Goal: Information Seeking & Learning: Check status

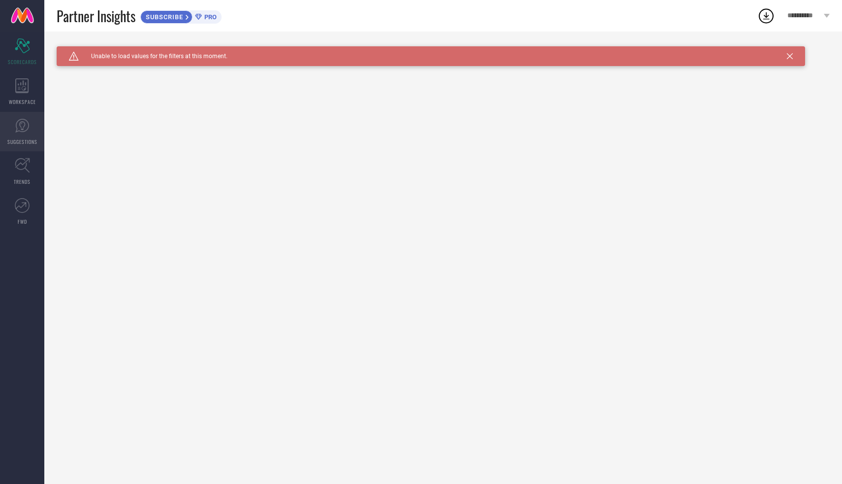
click at [24, 142] on span "SUGGESTIONS" at bounding box center [22, 141] width 30 height 7
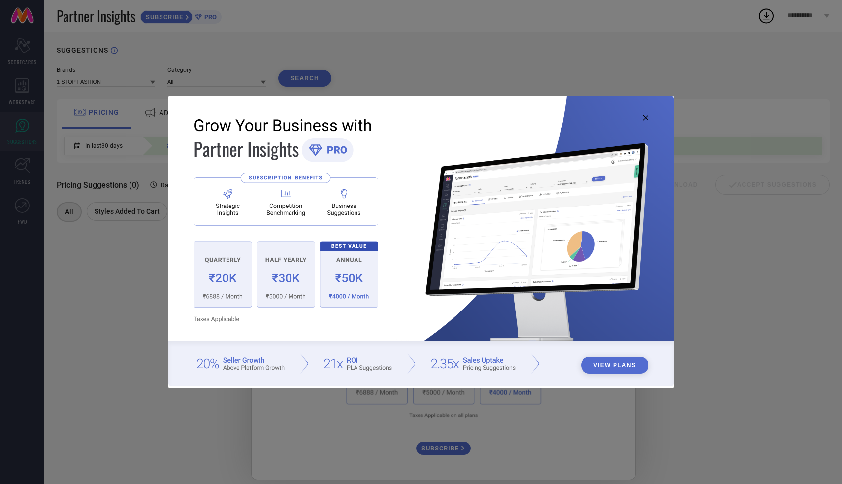
click at [645, 120] on icon at bounding box center [646, 118] width 6 height 6
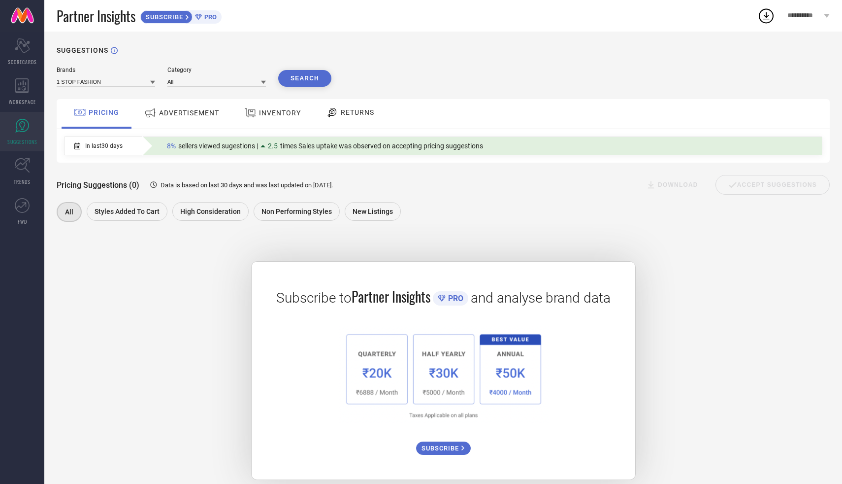
click at [214, 120] on div "ADVERTISEMENT" at bounding box center [182, 113] width 80 height 18
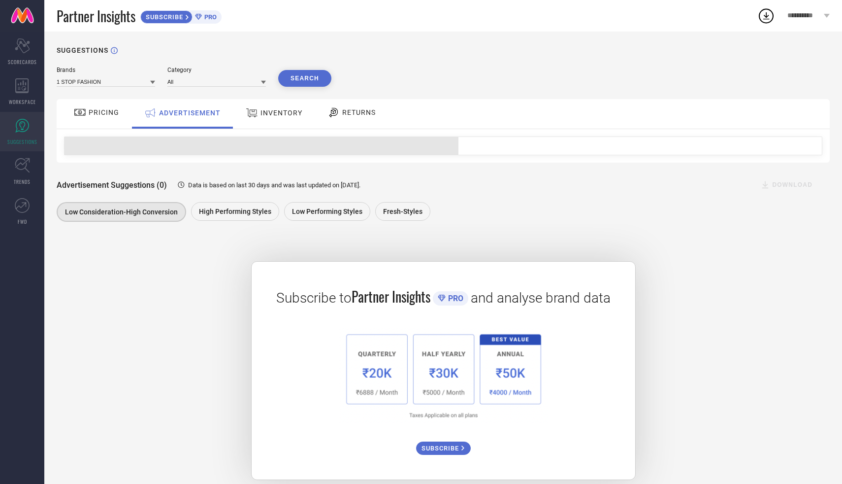
click at [278, 122] on div "INVENTORY" at bounding box center [274, 113] width 62 height 18
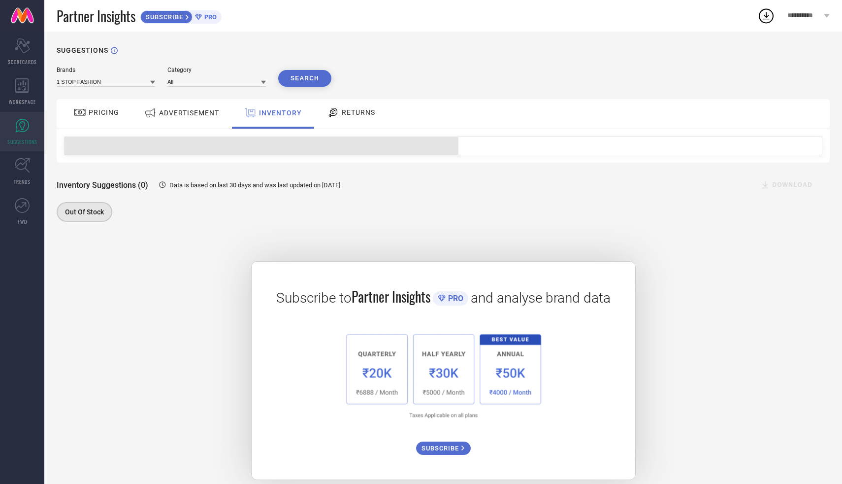
click at [353, 120] on div "RETURNS" at bounding box center [351, 112] width 53 height 17
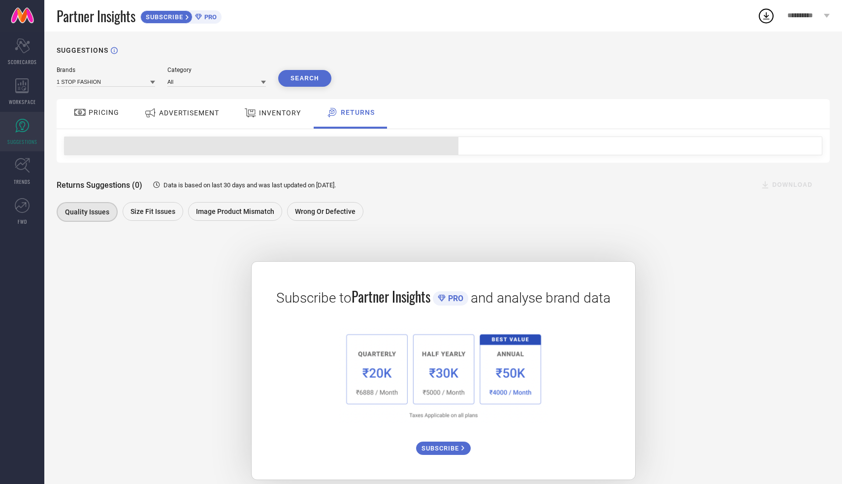
click at [100, 115] on span "PRICING" at bounding box center [104, 112] width 31 height 8
click at [190, 83] on input at bounding box center [217, 81] width 99 height 10
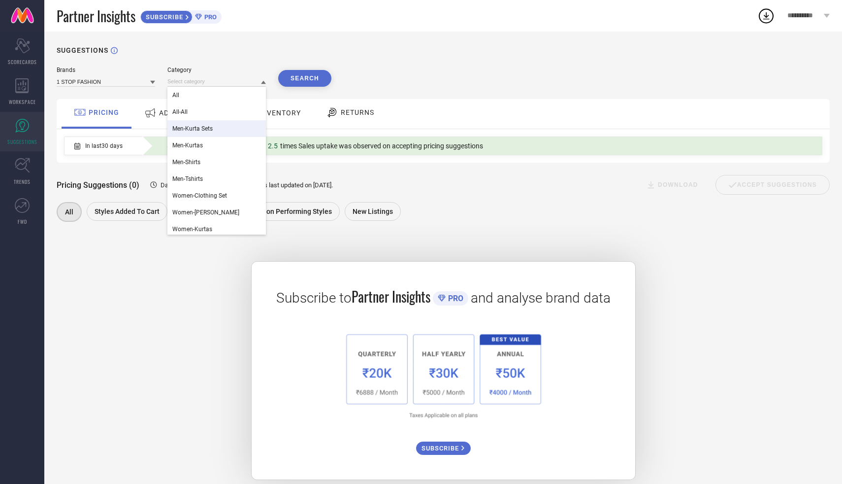
click at [197, 131] on span "Men-Kurta Sets" at bounding box center [192, 128] width 40 height 7
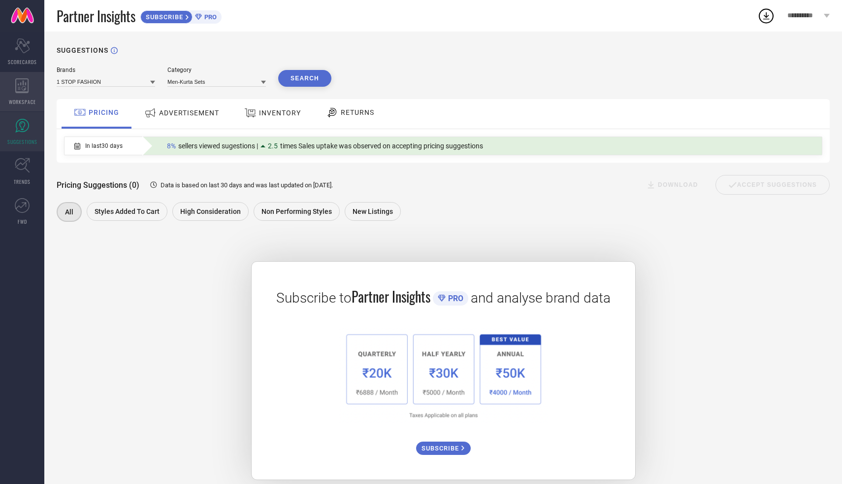
click at [26, 81] on icon at bounding box center [22, 85] width 14 height 15
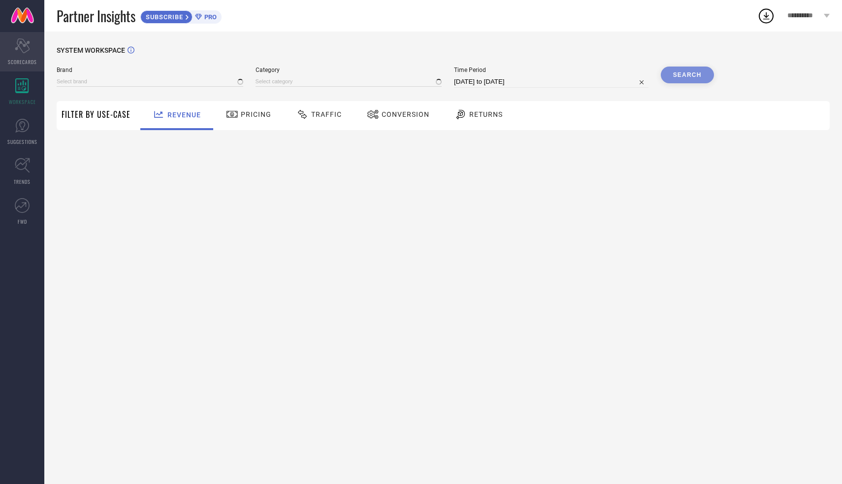
type input "1 STOP FASHION"
type input "All"
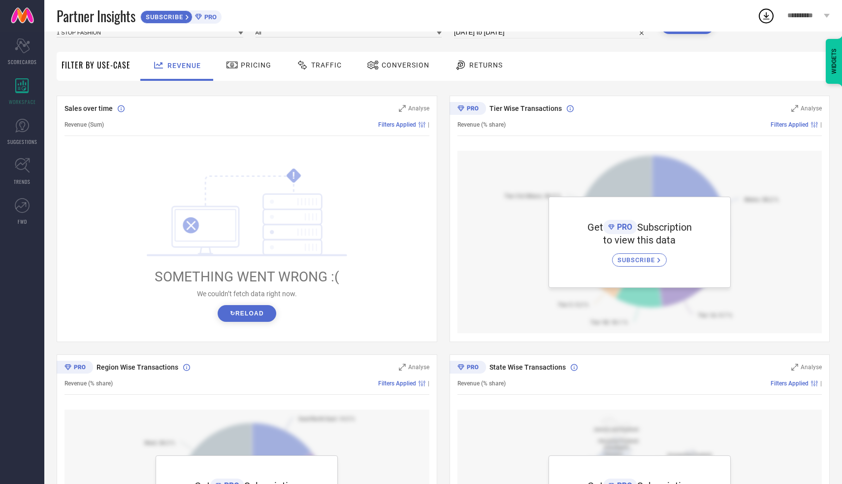
scroll to position [73, 0]
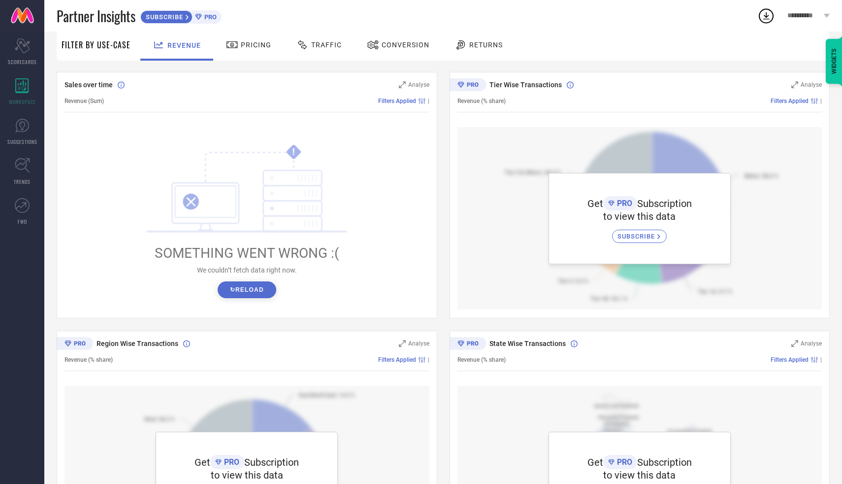
click at [248, 285] on button "↻ Reload" at bounding box center [247, 289] width 59 height 17
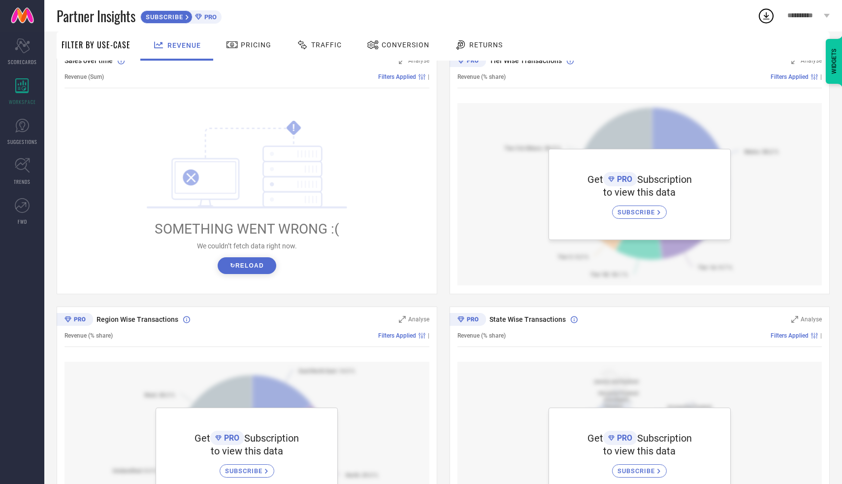
scroll to position [0, 0]
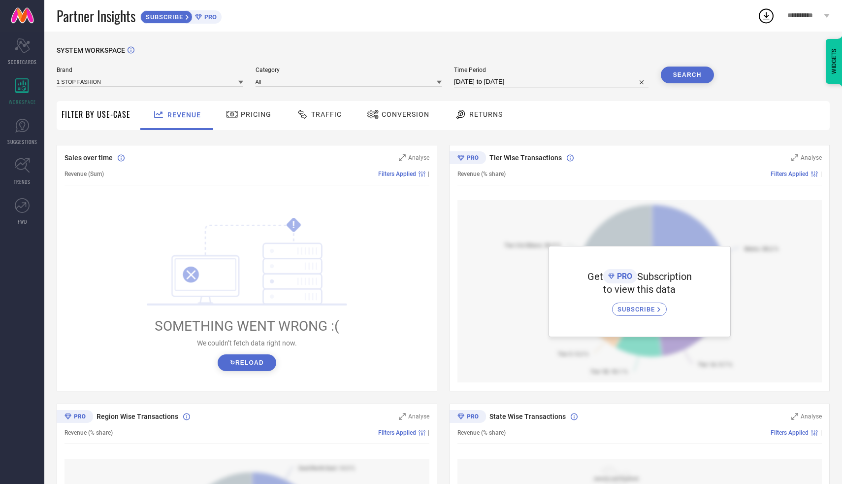
click at [257, 120] on div "Pricing" at bounding box center [249, 114] width 50 height 17
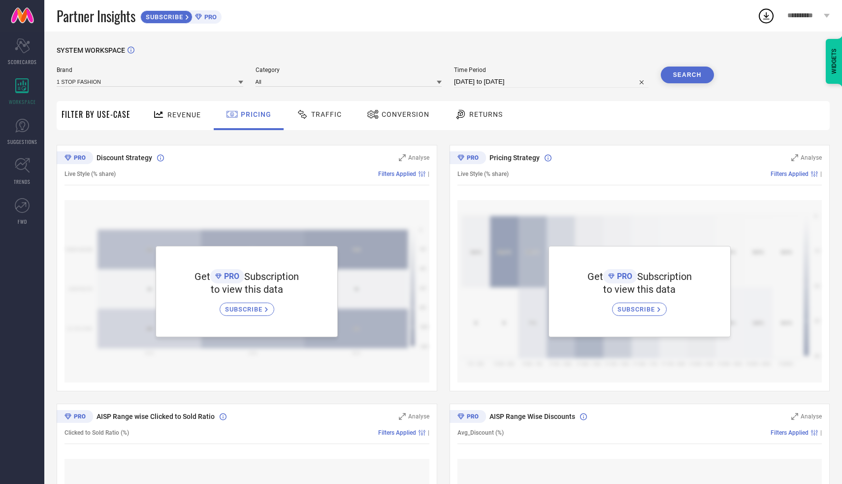
click at [335, 123] on div "Traffic" at bounding box center [319, 114] width 50 height 17
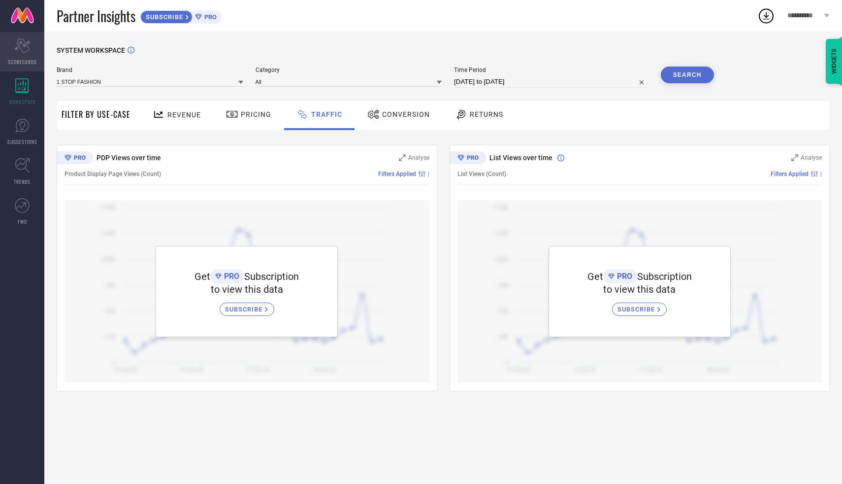
click at [35, 53] on div "Scorecard SCORECARDS" at bounding box center [22, 51] width 44 height 39
